Goal: Transaction & Acquisition: Purchase product/service

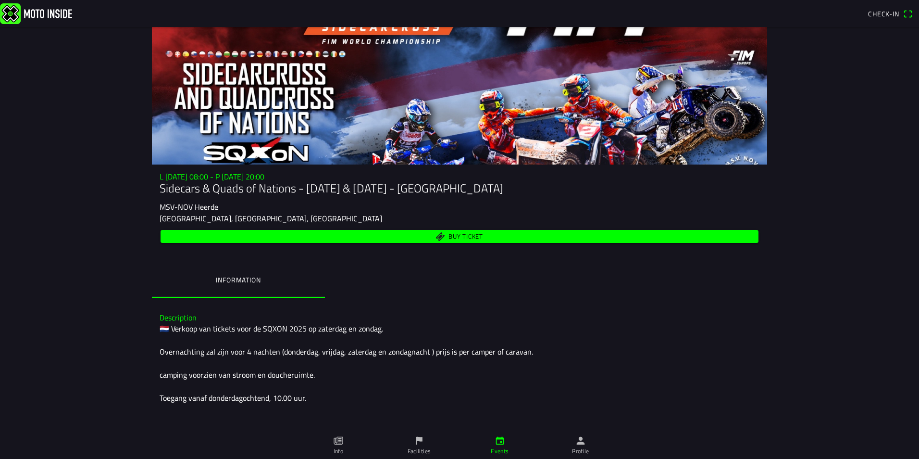
click at [444, 235] on span "Buy ticket" at bounding box center [459, 236] width 587 height 13
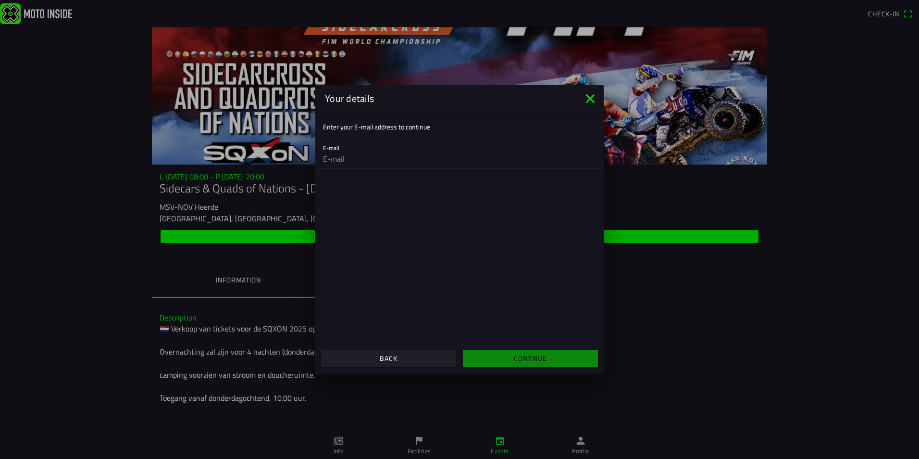
click at [592, 97] on icon "close" at bounding box center [590, 98] width 9 height 9
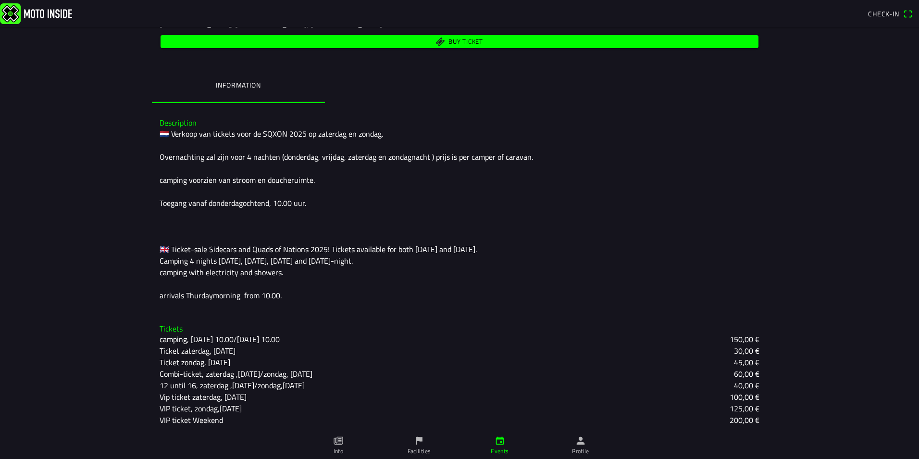
scroll to position [196, 0]
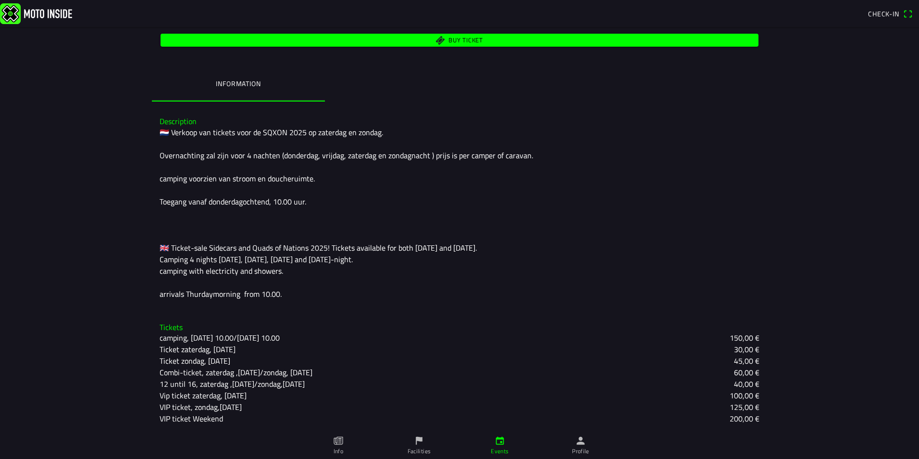
click at [338, 445] on icon "paper" at bounding box center [338, 440] width 11 height 11
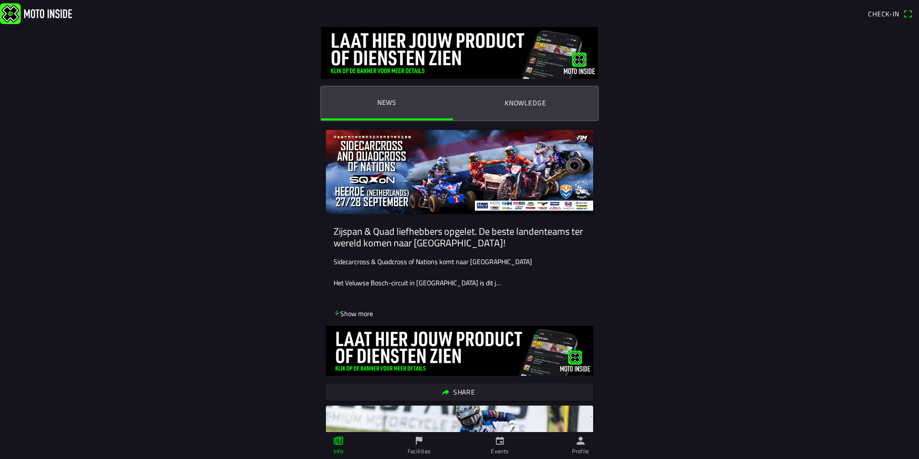
click at [335, 313] on icon "arrow down" at bounding box center [337, 312] width 4 height 4
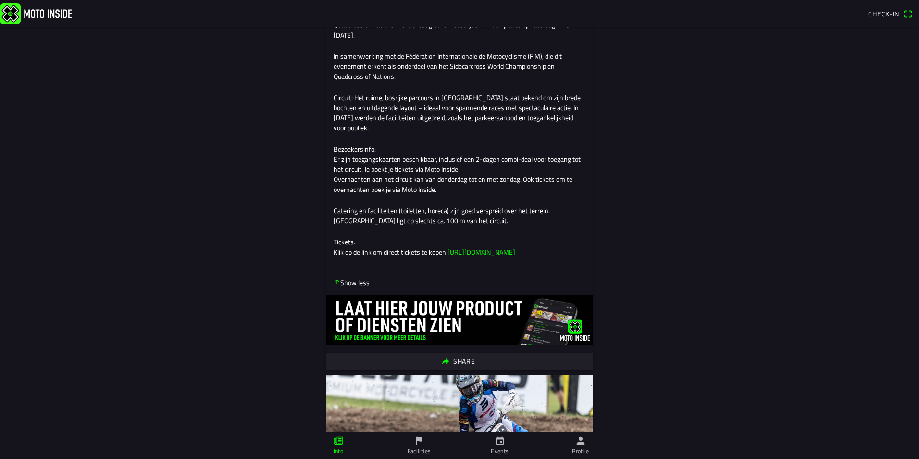
scroll to position [48, 0]
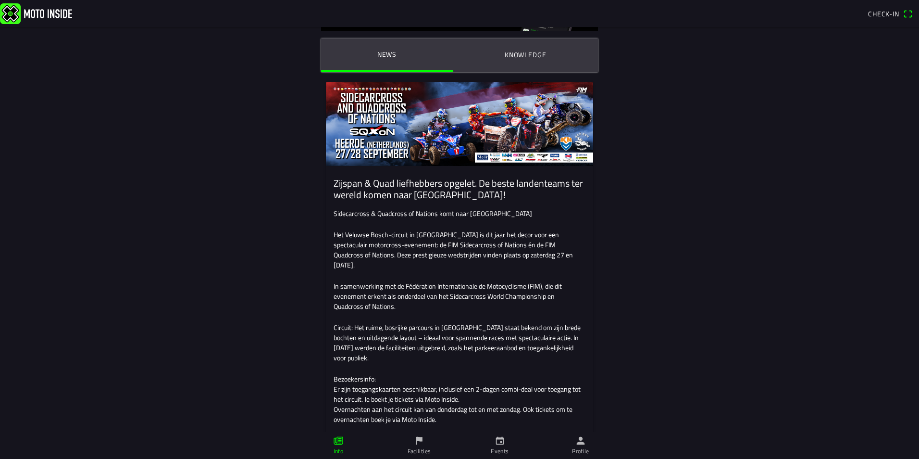
click at [499, 442] on icon "calendar" at bounding box center [500, 440] width 11 height 11
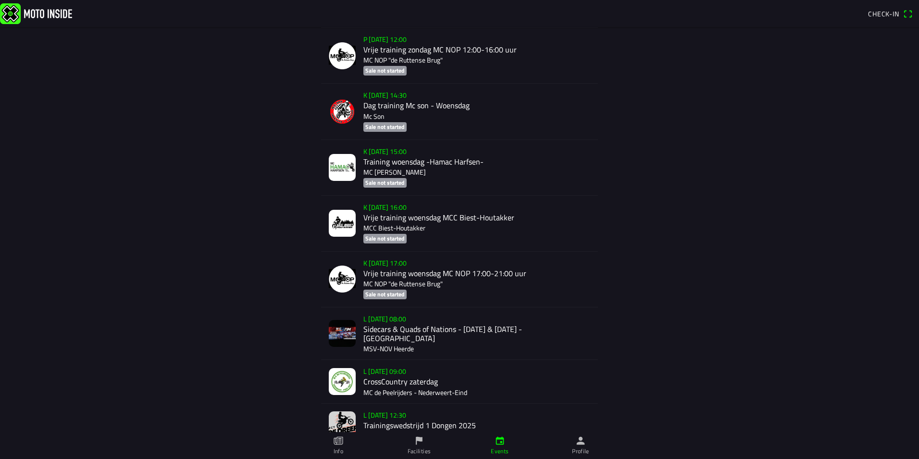
scroll to position [901, 0]
